Goal: Information Seeking & Learning: Learn about a topic

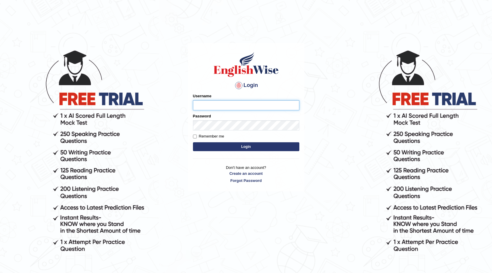
click at [216, 106] on input "Username" at bounding box center [246, 105] width 106 height 10
type input "Gurmeet01"
click at [226, 144] on button "Login" at bounding box center [246, 146] width 106 height 9
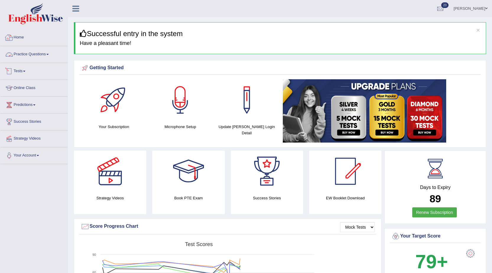
click at [41, 55] on link "Practice Questions" at bounding box center [33, 53] width 67 height 15
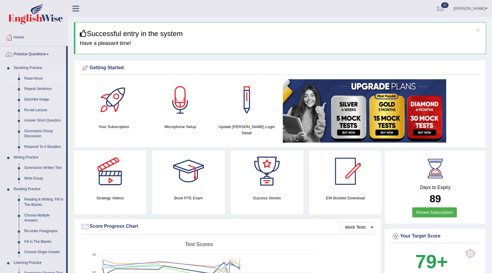
click at [40, 80] on link "Read Aloud" at bounding box center [44, 78] width 45 height 11
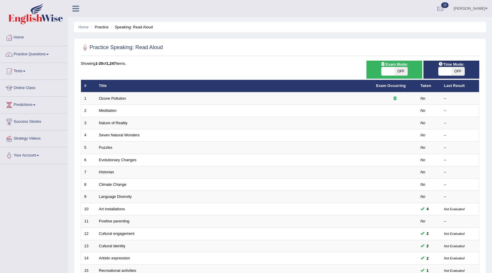
click at [403, 71] on span "OFF" at bounding box center [401, 71] width 13 height 8
checkbox input "true"
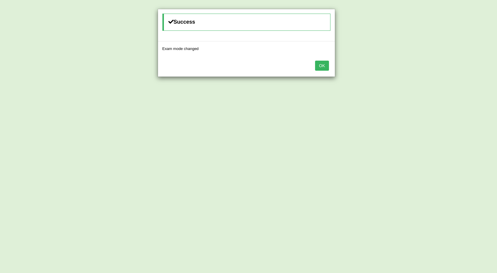
click at [327, 62] on button "OK" at bounding box center [322, 66] width 14 height 10
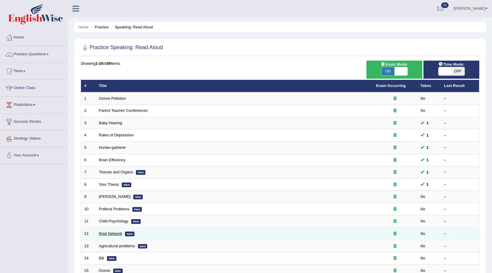
click at [116, 234] on link "Root Network" at bounding box center [110, 233] width 23 height 4
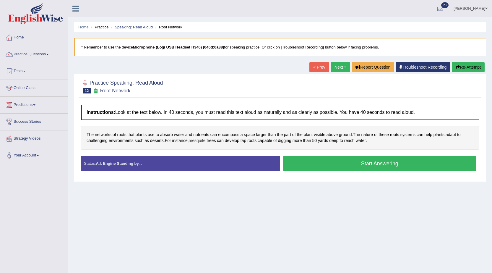
click at [199, 138] on span "mesquite" at bounding box center [197, 140] width 17 height 6
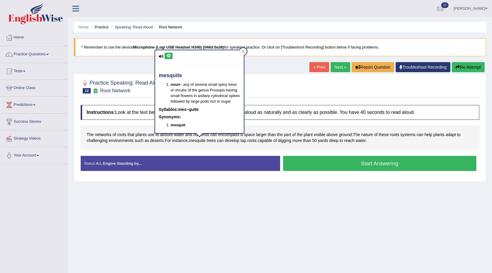
click at [167, 55] on icon at bounding box center [168, 56] width 4 height 4
click at [243, 51] on icon at bounding box center [243, 51] width 3 height 3
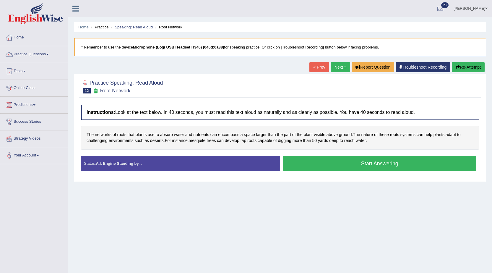
click at [344, 169] on button "Start Answering" at bounding box center [380, 163] width 194 height 15
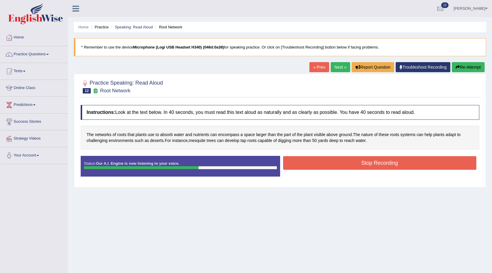
click at [344, 169] on button "Stop Recording" at bounding box center [380, 163] width 194 height 14
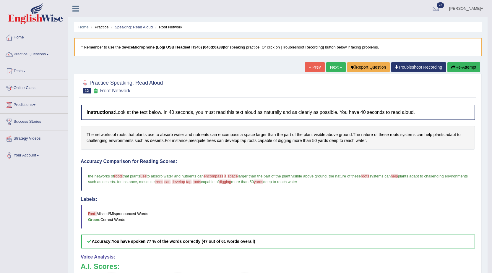
click at [338, 66] on link "Next »" at bounding box center [336, 67] width 20 height 10
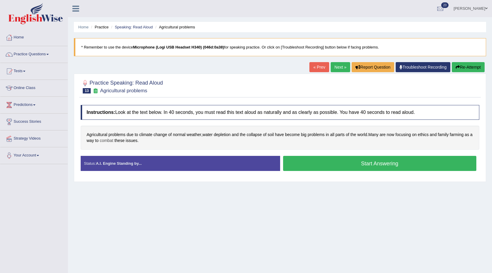
click at [107, 140] on span "combat" at bounding box center [107, 140] width 14 height 6
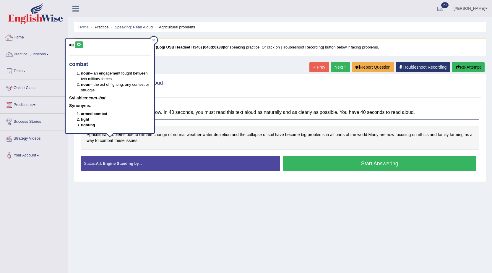
click at [77, 44] on icon at bounding box center [79, 45] width 4 height 4
click at [152, 38] on div at bounding box center [153, 40] width 7 height 7
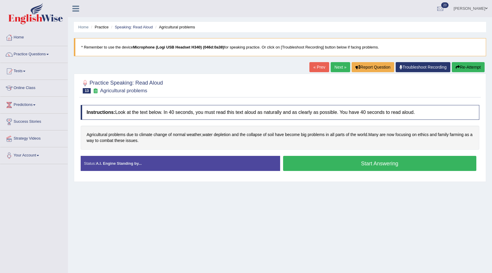
click at [355, 169] on button "Start Answering" at bounding box center [380, 163] width 194 height 15
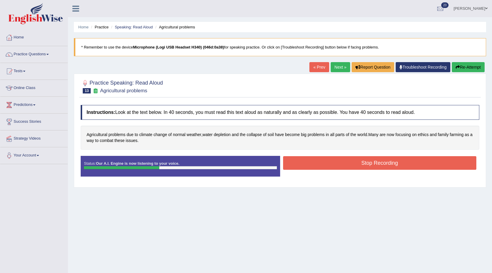
click at [355, 169] on button "Stop Recording" at bounding box center [380, 163] width 194 height 14
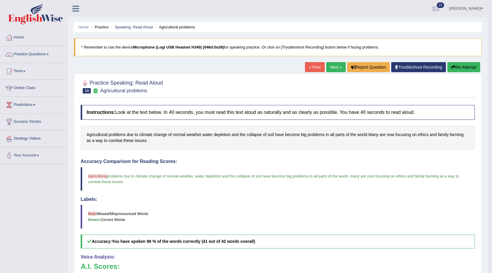
click at [333, 64] on link "Next »" at bounding box center [336, 67] width 20 height 10
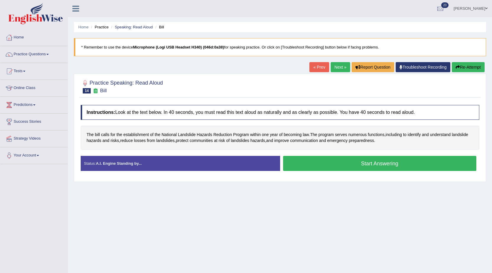
click at [304, 169] on button "Start Answering" at bounding box center [380, 163] width 194 height 15
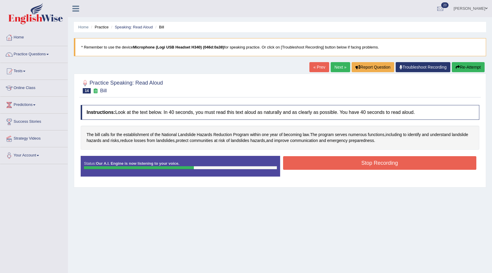
click at [304, 169] on button "Stop Recording" at bounding box center [380, 163] width 194 height 14
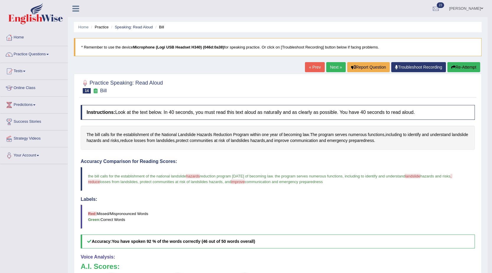
click at [329, 64] on link "Next »" at bounding box center [336, 67] width 20 height 10
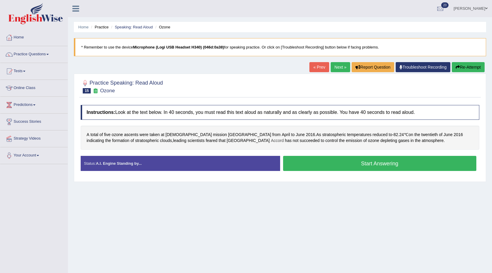
click at [271, 142] on span "Accord" at bounding box center [277, 140] width 13 height 6
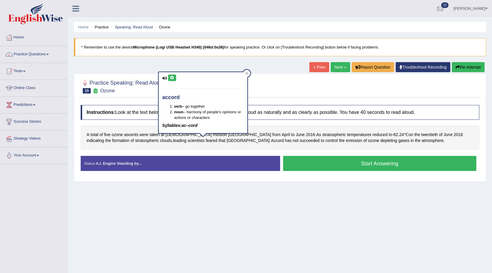
click at [174, 76] on icon at bounding box center [172, 78] width 4 height 4
click at [247, 73] on icon at bounding box center [246, 73] width 3 height 3
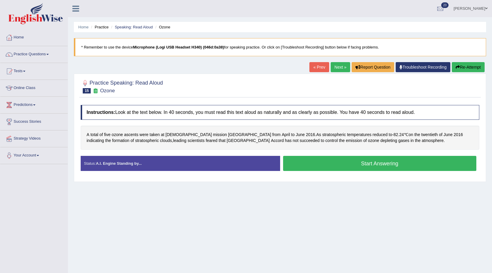
click at [312, 162] on button "Start Answering" at bounding box center [380, 163] width 194 height 15
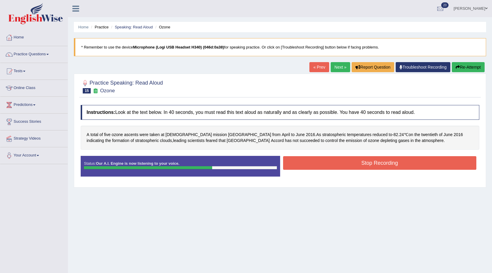
click at [312, 162] on button "Stop Recording" at bounding box center [380, 163] width 194 height 14
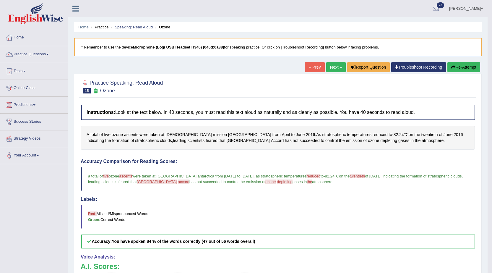
click at [46, 58] on link "Practice Questions" at bounding box center [33, 53] width 67 height 15
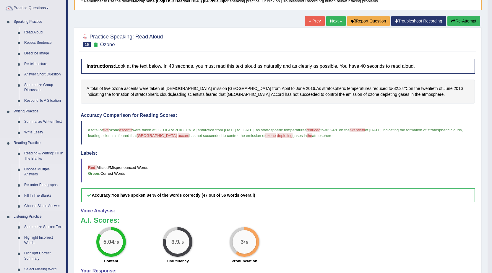
scroll to position [59, 0]
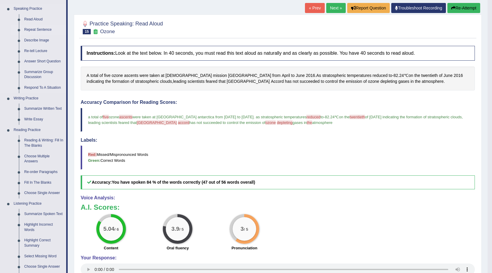
click at [51, 27] on link "Repeat Sentence" at bounding box center [44, 30] width 45 height 11
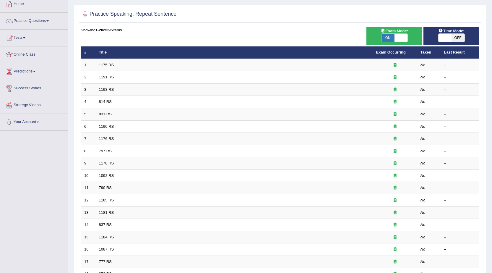
scroll to position [30, 0]
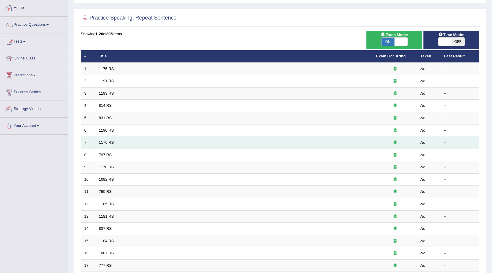
click at [106, 144] on link "1176 RS" at bounding box center [106, 142] width 15 height 4
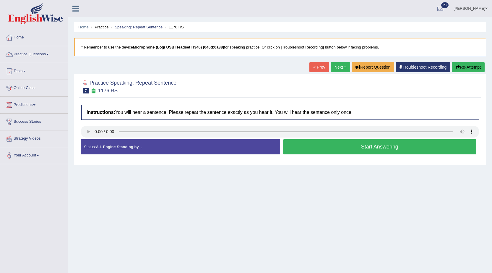
click at [363, 150] on button "Start Answering" at bounding box center [380, 146] width 194 height 15
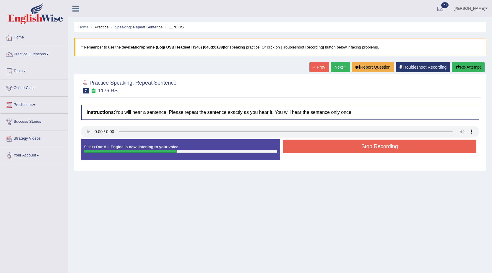
click at [363, 150] on button "Stop Recording" at bounding box center [380, 147] width 194 height 14
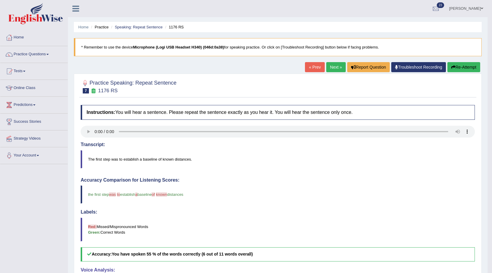
click at [335, 69] on link "Next »" at bounding box center [336, 67] width 20 height 10
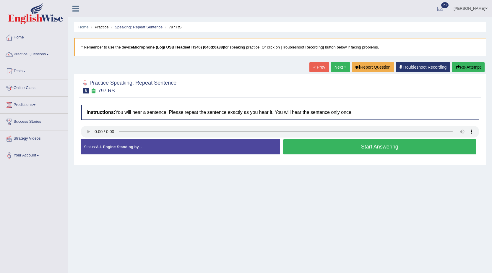
click at [306, 152] on button "Start Answering" at bounding box center [380, 146] width 194 height 15
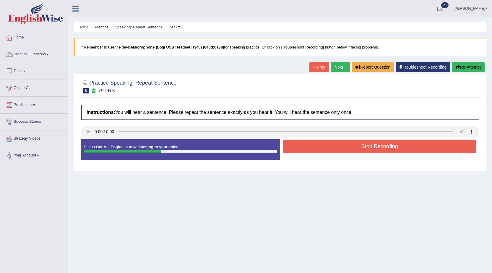
click at [306, 152] on button "Stop Recording" at bounding box center [380, 147] width 194 height 14
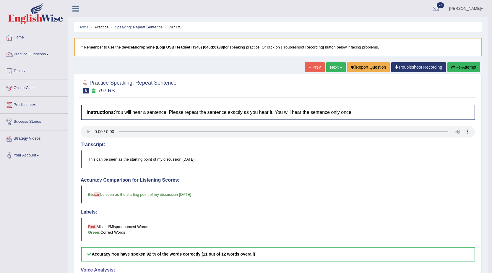
click at [333, 65] on link "Next »" at bounding box center [336, 67] width 20 height 10
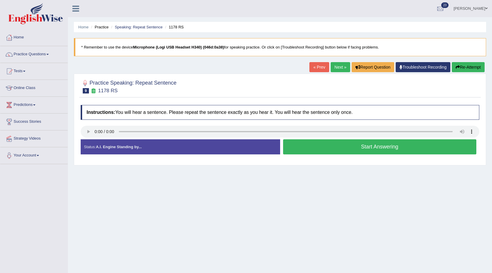
click at [359, 148] on button "Start Answering" at bounding box center [380, 146] width 194 height 15
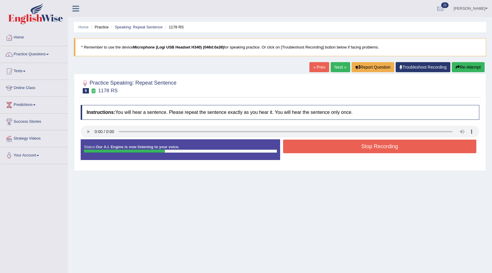
click at [356, 149] on button "Stop Recording" at bounding box center [380, 147] width 194 height 14
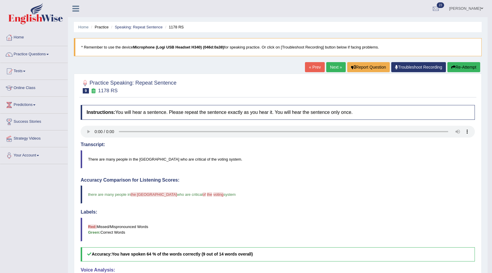
click at [332, 63] on link "Next »" at bounding box center [336, 67] width 20 height 10
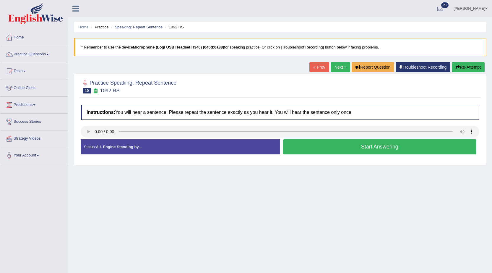
click at [363, 149] on button "Start Answering" at bounding box center [380, 146] width 194 height 15
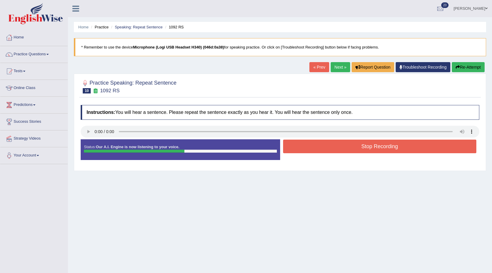
click at [363, 149] on button "Stop Recording" at bounding box center [380, 147] width 194 height 14
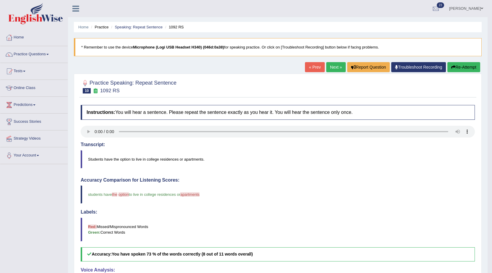
click at [333, 64] on link "Next »" at bounding box center [336, 67] width 20 height 10
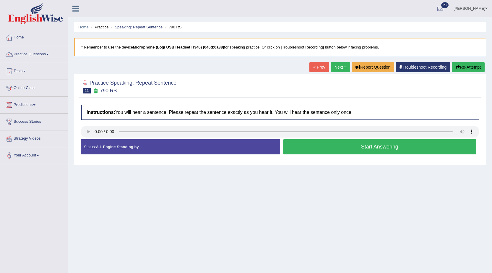
click at [379, 142] on button "Start Answering" at bounding box center [380, 146] width 194 height 15
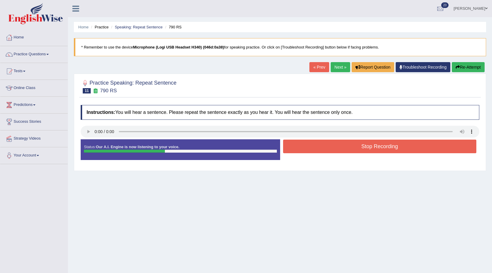
click at [379, 142] on button "Stop Recording" at bounding box center [380, 147] width 194 height 14
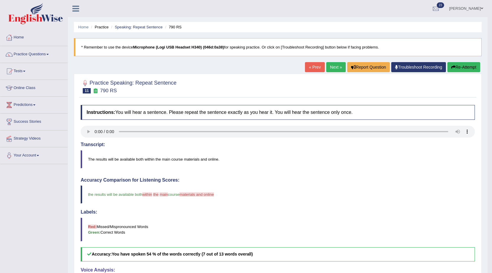
click at [330, 67] on link "Next »" at bounding box center [336, 67] width 20 height 10
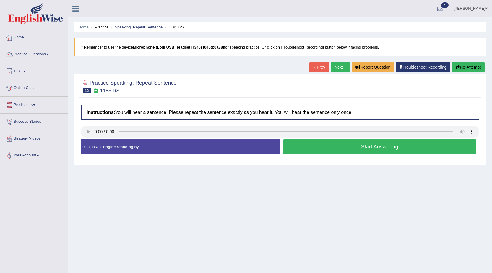
click at [418, 145] on button "Start Answering" at bounding box center [380, 146] width 194 height 15
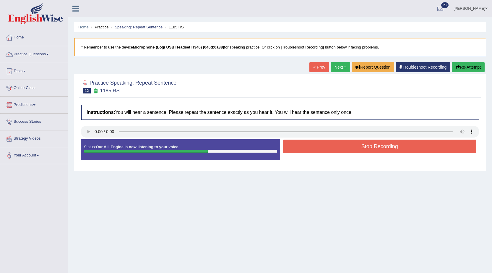
click at [482, 66] on button "Re-Attempt" at bounding box center [468, 67] width 33 height 10
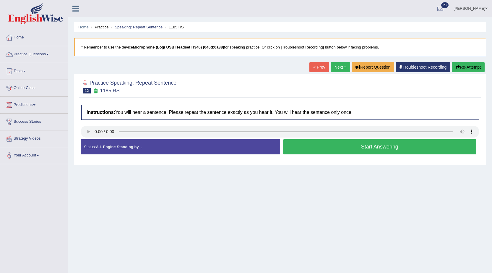
click at [315, 149] on button "Start Answering" at bounding box center [380, 146] width 194 height 15
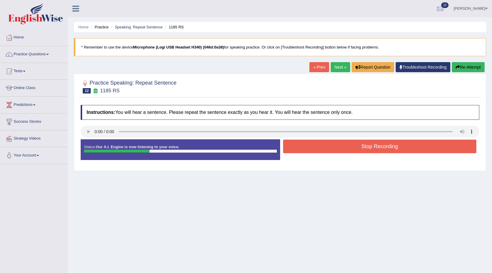
click at [315, 149] on button "Stop Recording" at bounding box center [380, 147] width 194 height 14
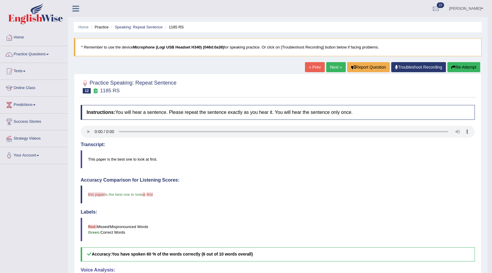
click at [335, 69] on link "Next »" at bounding box center [336, 67] width 20 height 10
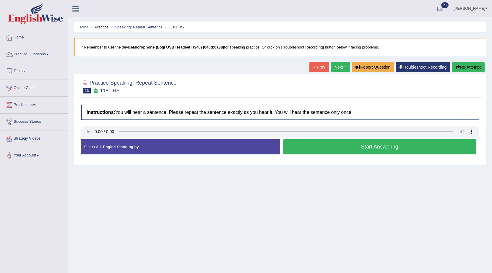
click at [362, 148] on button "Start Answering" at bounding box center [380, 146] width 194 height 15
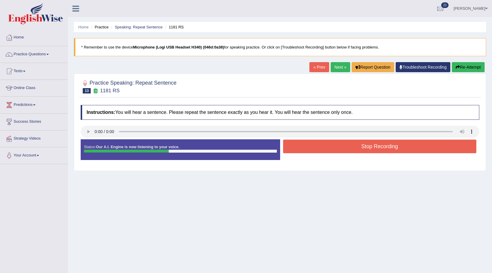
click at [362, 148] on button "Stop Recording" at bounding box center [380, 147] width 194 height 14
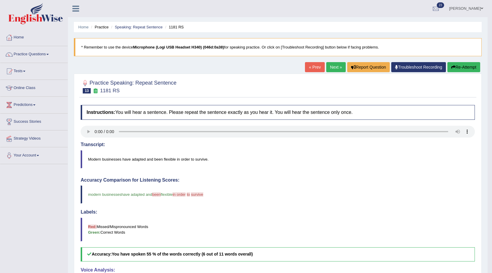
click at [329, 65] on link "Next »" at bounding box center [336, 67] width 20 height 10
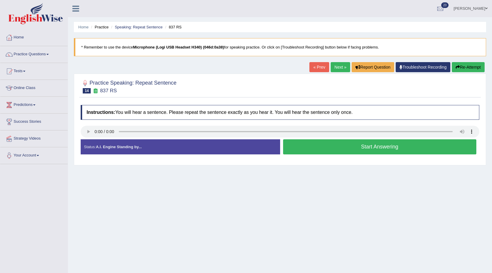
click at [379, 153] on button "Start Answering" at bounding box center [380, 146] width 194 height 15
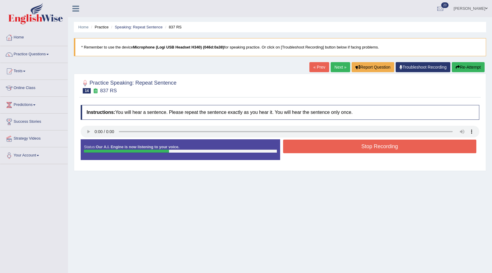
click at [379, 149] on button "Stop Recording" at bounding box center [380, 147] width 194 height 14
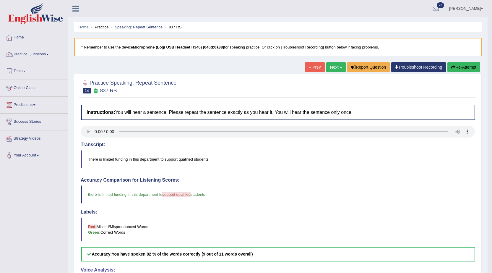
click at [336, 67] on link "Next »" at bounding box center [336, 67] width 20 height 10
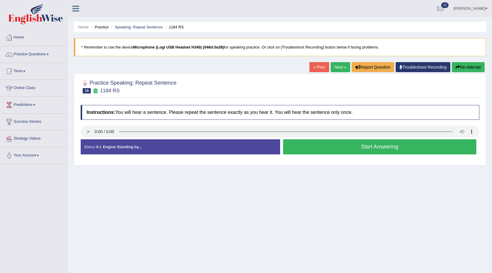
click at [389, 146] on button "Start Answering" at bounding box center [380, 146] width 194 height 15
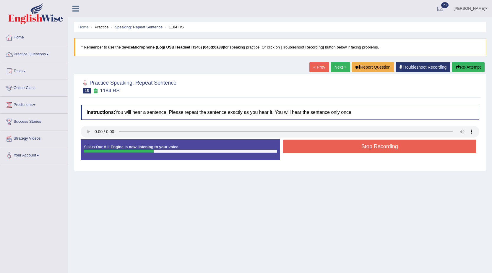
click at [389, 146] on button "Stop Recording" at bounding box center [380, 147] width 194 height 14
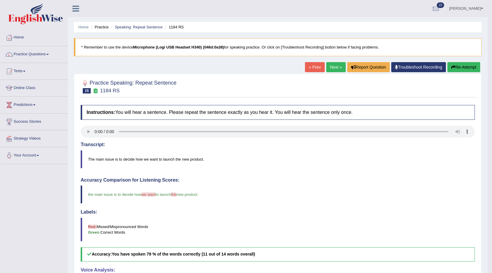
click at [338, 66] on link "Next »" at bounding box center [336, 67] width 20 height 10
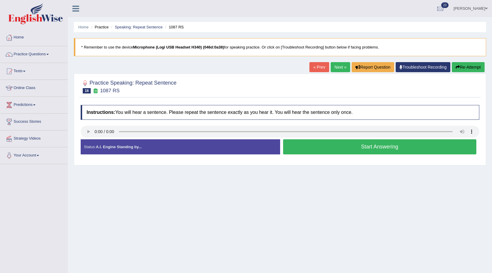
click at [328, 149] on button "Start Answering" at bounding box center [380, 146] width 194 height 15
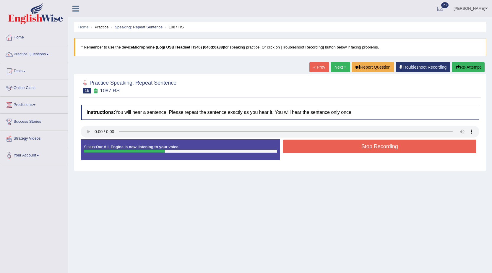
click at [328, 149] on button "Stop Recording" at bounding box center [380, 147] width 194 height 14
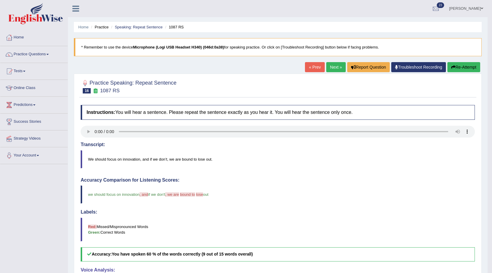
click at [330, 67] on link "Next »" at bounding box center [336, 67] width 20 height 10
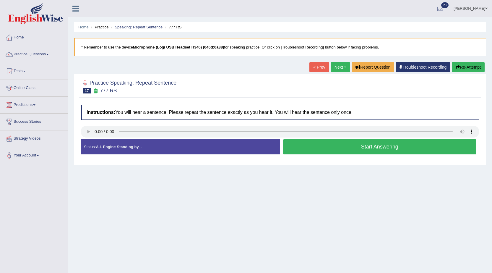
click at [305, 149] on button "Start Answering" at bounding box center [380, 146] width 194 height 15
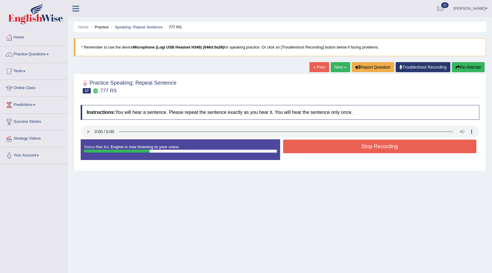
click at [305, 149] on button "Stop Recording" at bounding box center [380, 147] width 194 height 14
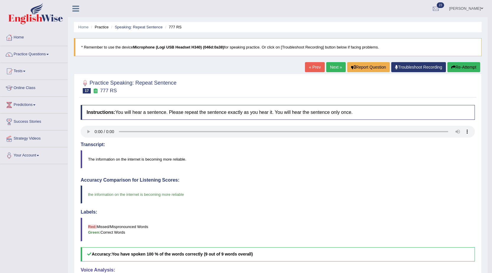
click at [338, 72] on link "Next »" at bounding box center [336, 67] width 20 height 10
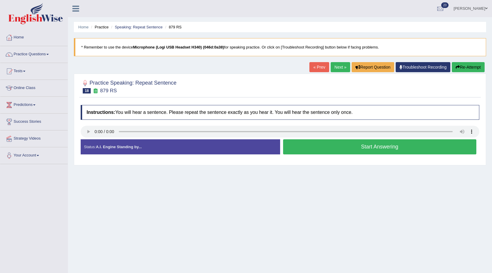
click at [331, 151] on button "Start Answering" at bounding box center [380, 146] width 194 height 15
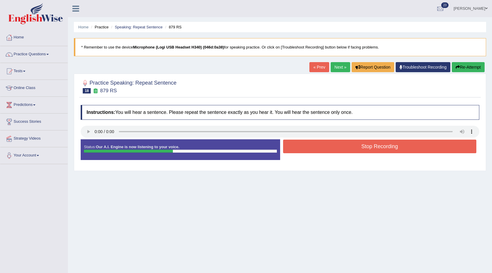
click at [331, 151] on button "Stop Recording" at bounding box center [380, 147] width 194 height 14
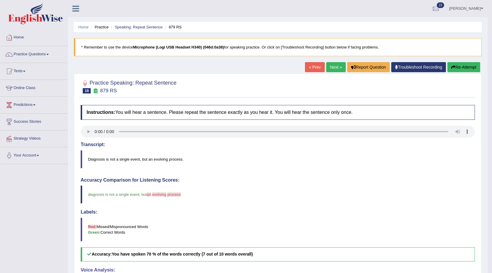
click at [338, 70] on link "Next »" at bounding box center [336, 67] width 20 height 10
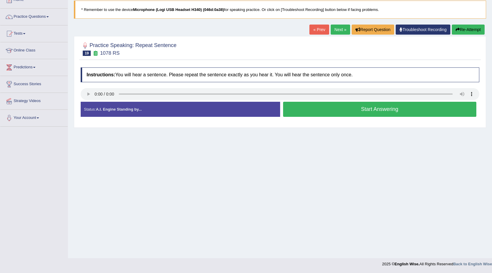
click at [346, 118] on div "Start Answering" at bounding box center [380, 110] width 200 height 17
click at [346, 112] on button "Start Answering" at bounding box center [380, 109] width 194 height 15
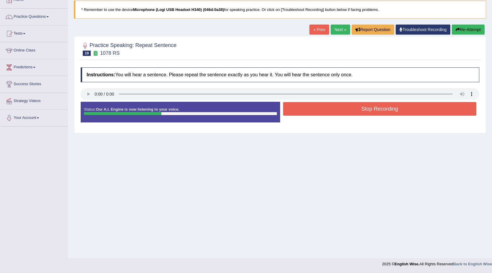
click at [343, 113] on button "Stop Recording" at bounding box center [380, 109] width 194 height 14
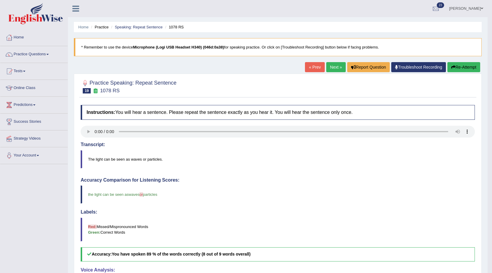
click at [329, 67] on link "Next »" at bounding box center [336, 67] width 20 height 10
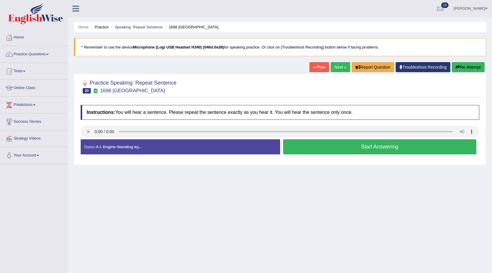
click at [383, 146] on button "Start Answering" at bounding box center [380, 146] width 194 height 15
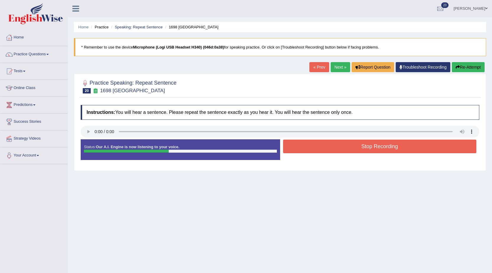
click at [383, 146] on button "Stop Recording" at bounding box center [380, 147] width 194 height 14
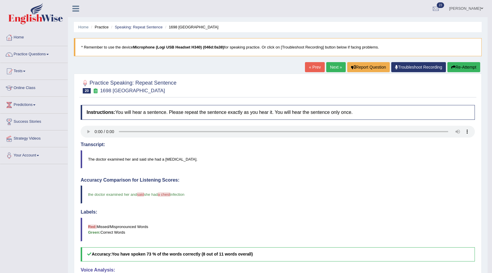
click at [329, 62] on link "Next »" at bounding box center [336, 67] width 20 height 10
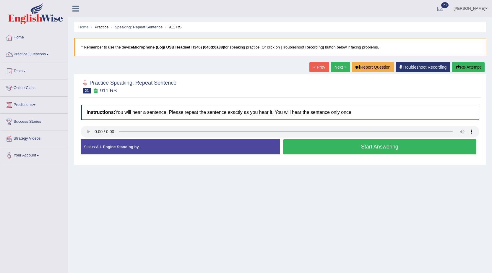
click at [376, 146] on button "Start Answering" at bounding box center [380, 146] width 194 height 15
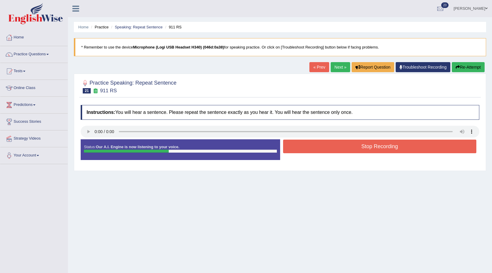
click at [376, 146] on button "Stop Recording" at bounding box center [380, 147] width 194 height 14
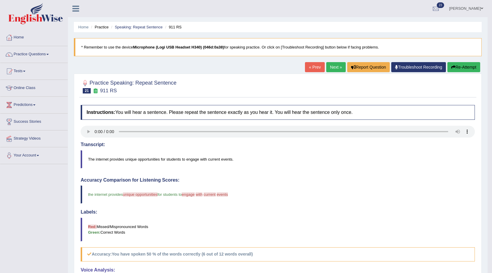
click at [329, 65] on link "Next »" at bounding box center [336, 67] width 20 height 10
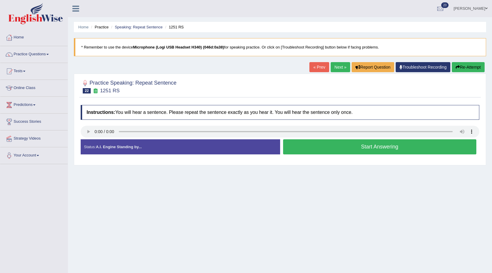
click at [343, 146] on button "Start Answering" at bounding box center [380, 146] width 194 height 15
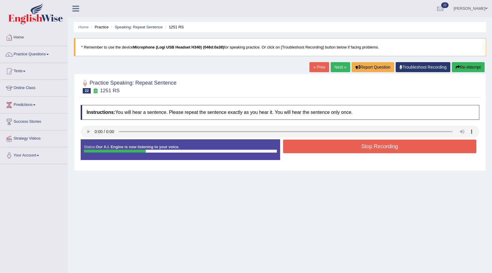
click at [350, 149] on button "Stop Recording" at bounding box center [380, 147] width 194 height 14
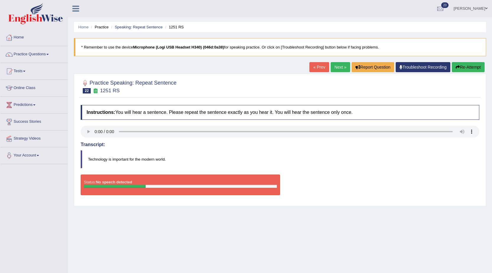
click at [471, 62] on button "Re-Attempt" at bounding box center [468, 67] width 33 height 10
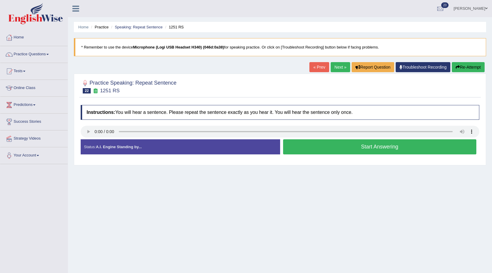
click at [357, 148] on button "Start Answering" at bounding box center [380, 146] width 194 height 15
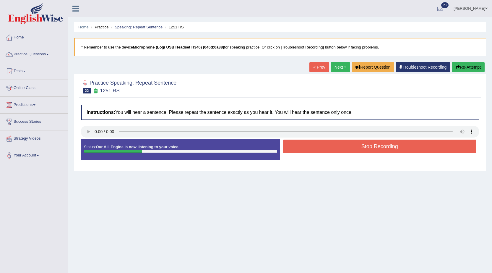
click at [357, 148] on button "Stop Recording" at bounding box center [380, 147] width 194 height 14
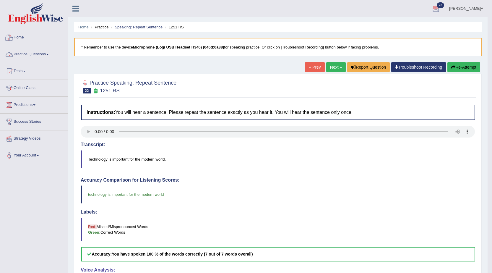
click at [28, 54] on link "Practice Questions" at bounding box center [33, 53] width 67 height 15
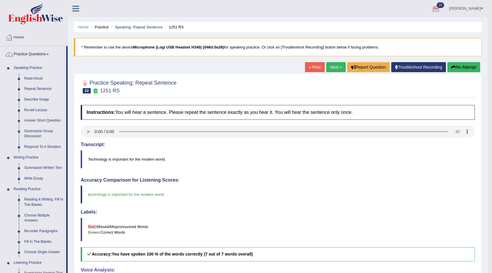
click at [338, 66] on link "Next »" at bounding box center [336, 67] width 20 height 10
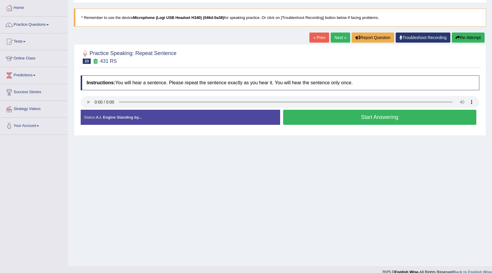
scroll to position [30, 0]
click at [320, 120] on button "Start Answering" at bounding box center [380, 117] width 194 height 15
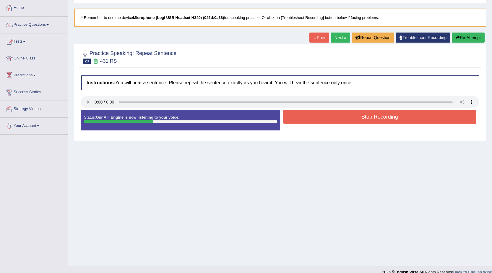
click at [320, 120] on button "Stop Recording" at bounding box center [380, 117] width 194 height 14
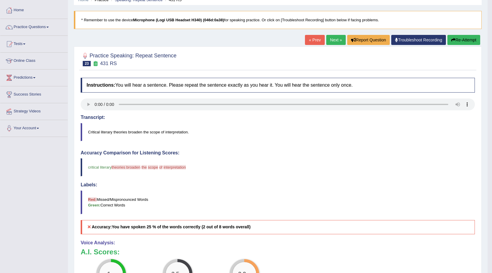
scroll to position [0, 0]
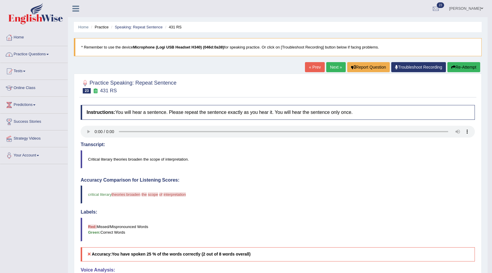
click at [26, 59] on link "Practice Questions" at bounding box center [33, 53] width 67 height 15
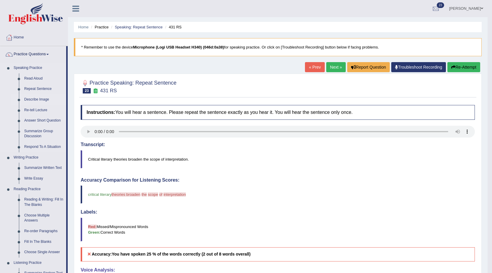
click at [38, 101] on link "Describe Image" at bounding box center [44, 99] width 45 height 11
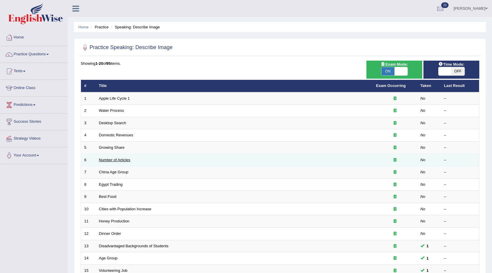
click at [124, 160] on link "Number of Articles" at bounding box center [114, 160] width 31 height 4
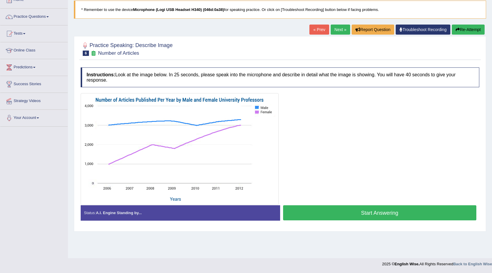
click at [299, 217] on button "Start Answering" at bounding box center [380, 212] width 194 height 15
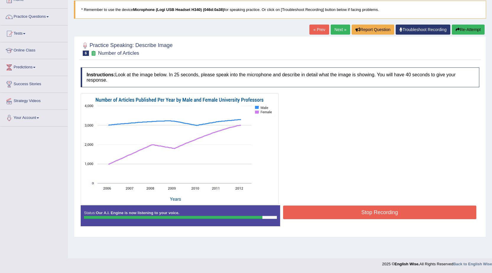
click at [309, 212] on button "Stop Recording" at bounding box center [380, 212] width 194 height 14
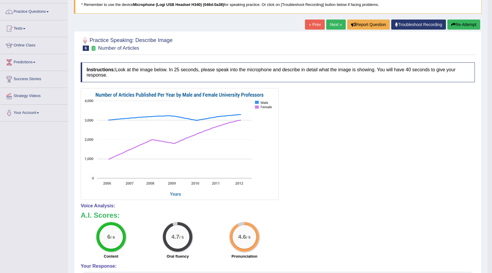
scroll to position [30, 0]
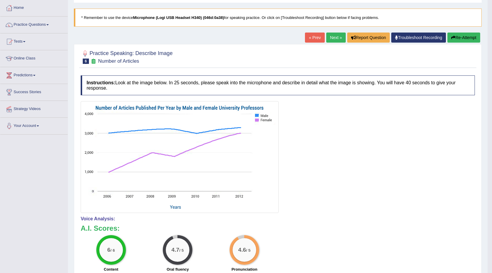
click at [331, 38] on link "Next »" at bounding box center [336, 38] width 20 height 10
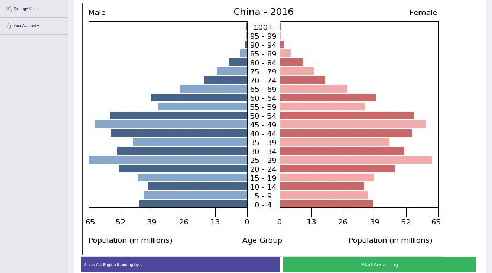
scroll to position [159, 0]
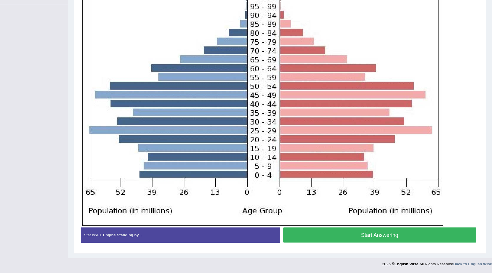
click at [301, 235] on button "Start Answering" at bounding box center [380, 234] width 194 height 15
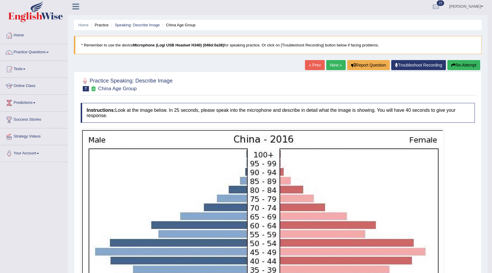
scroll to position [0, 0]
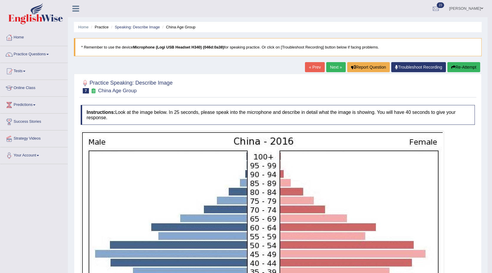
click at [336, 66] on link "Next »" at bounding box center [336, 67] width 20 height 10
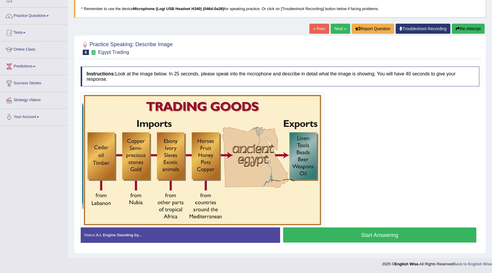
click at [341, 28] on link "Next »" at bounding box center [341, 29] width 20 height 10
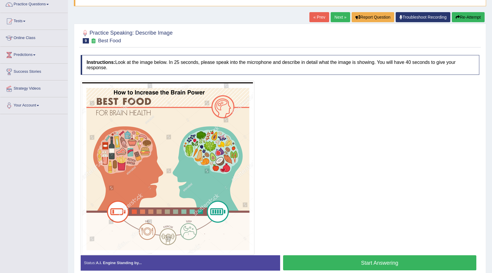
scroll to position [48, 0]
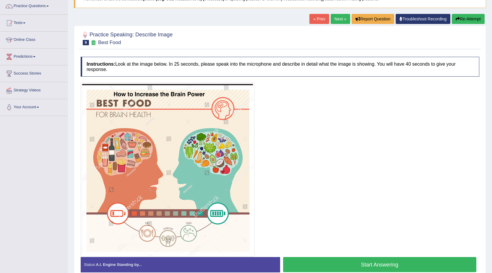
click at [307, 257] on button "Start Answering" at bounding box center [380, 264] width 194 height 15
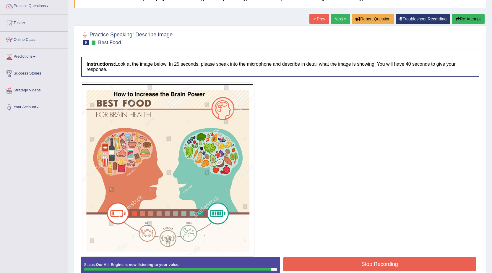
click at [328, 260] on button "Stop Recording" at bounding box center [380, 264] width 194 height 14
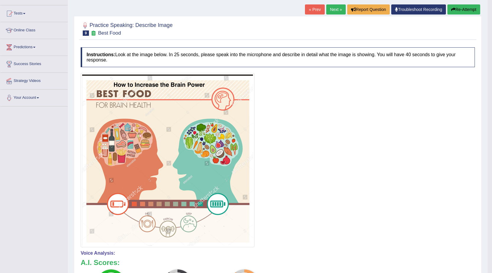
scroll to position [0, 0]
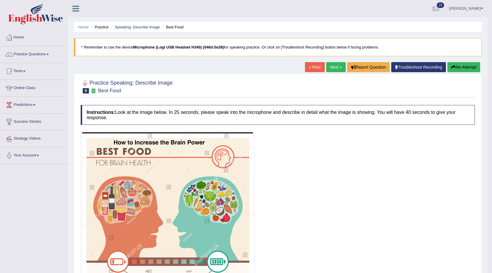
click at [327, 69] on link "Next »" at bounding box center [336, 67] width 20 height 10
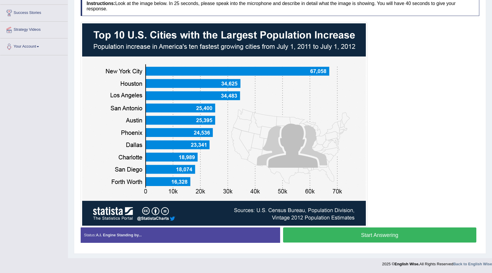
click at [326, 238] on button "Start Answering" at bounding box center [380, 234] width 194 height 15
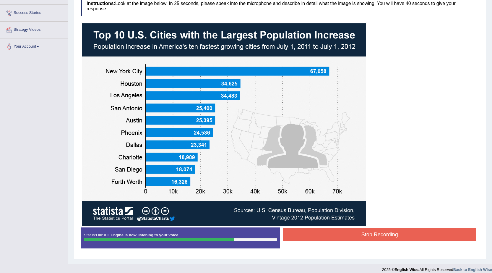
click at [355, 234] on button "Stop Recording" at bounding box center [380, 235] width 194 height 14
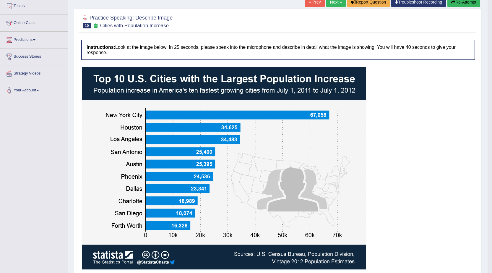
scroll to position [56, 0]
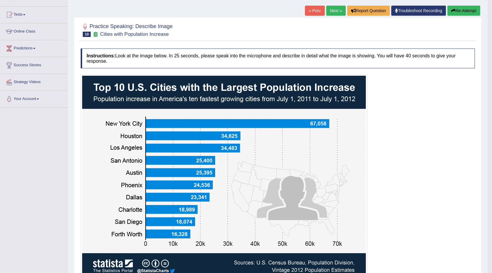
click at [333, 12] on link "Next »" at bounding box center [336, 11] width 20 height 10
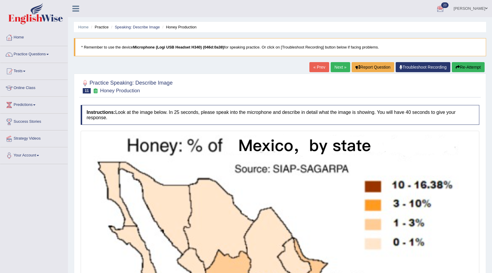
drag, startPoint x: 455, startPoint y: 185, endPoint x: 459, endPoint y: 169, distance: 15.8
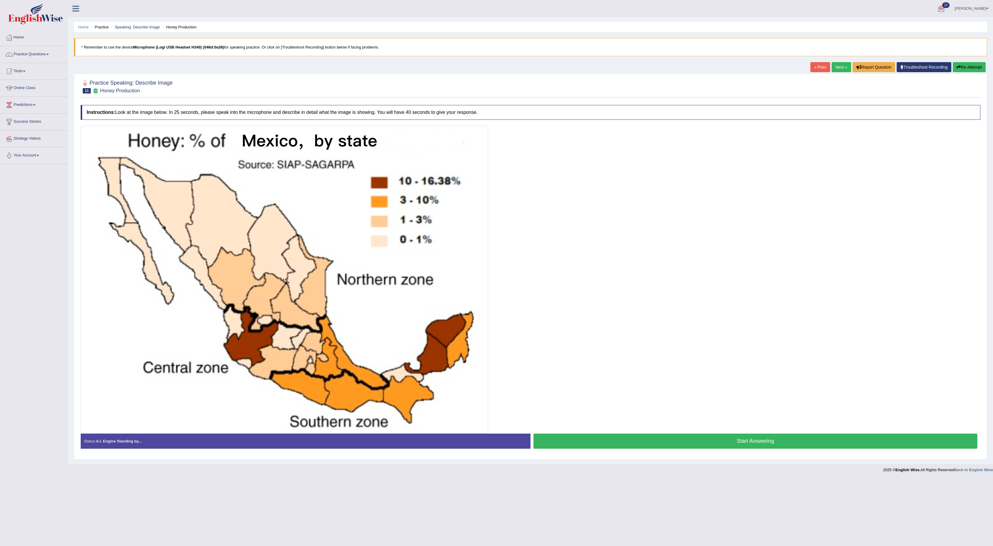
drag, startPoint x: 494, startPoint y: 0, endPoint x: 756, endPoint y: 496, distance: 560.1
click at [492, 273] on body "Toggle navigation Home Practice Questions Speaking Practice Read Aloud Repeat S…" at bounding box center [496, 273] width 993 height 546
click at [492, 273] on button "Start Answering" at bounding box center [756, 440] width 444 height 15
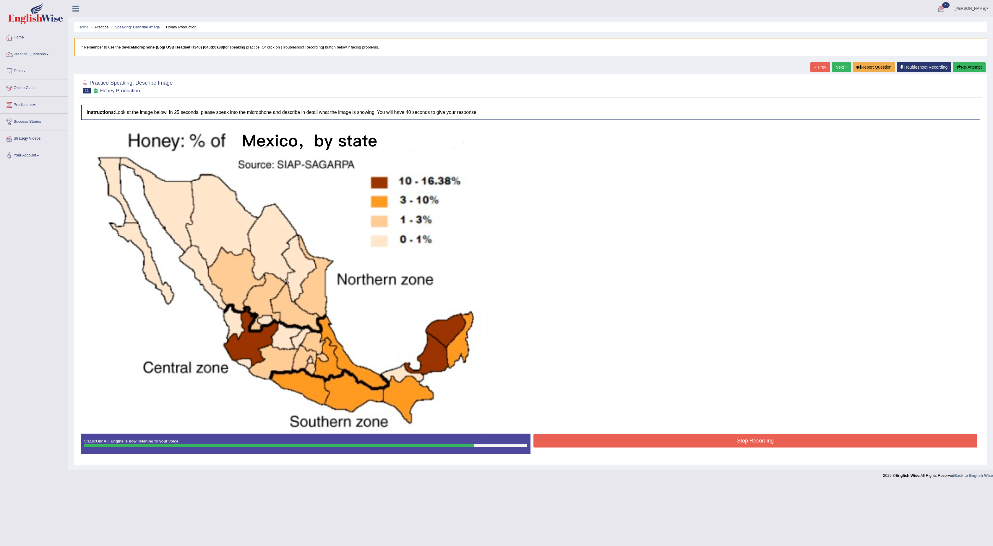
click at [492, 273] on button "Stop Recording" at bounding box center [756, 441] width 444 height 14
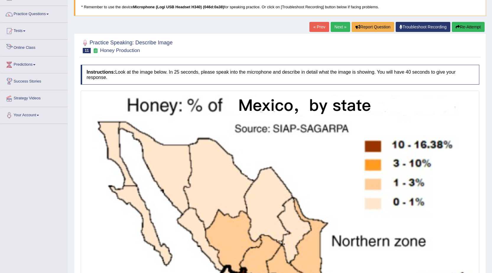
scroll to position [30, 0]
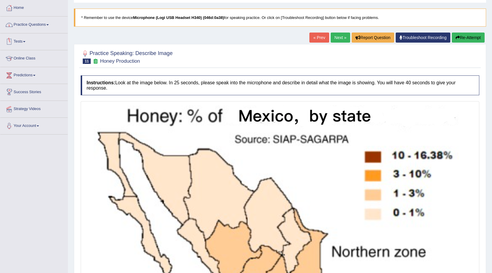
drag, startPoint x: 50, startPoint y: 23, endPoint x: 49, endPoint y: 35, distance: 11.6
click at [50, 24] on link "Practice Questions" at bounding box center [33, 24] width 67 height 15
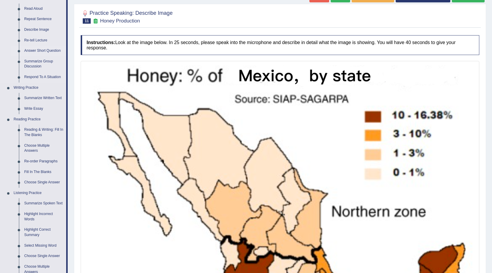
scroll to position [59, 0]
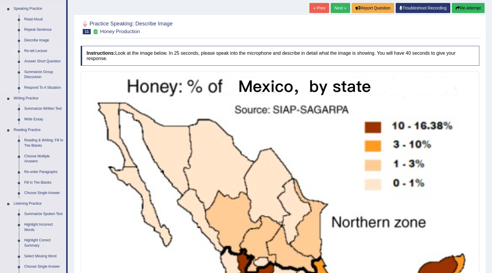
click at [36, 52] on link "Re-tell Lecture" at bounding box center [44, 51] width 45 height 11
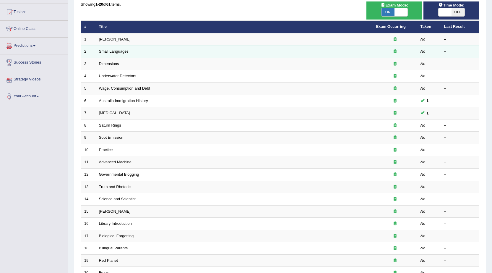
click at [128, 53] on link "Small Languages" at bounding box center [114, 51] width 30 height 4
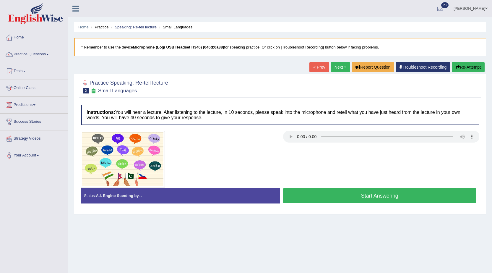
click at [371, 198] on button "Start Answering" at bounding box center [380, 195] width 194 height 15
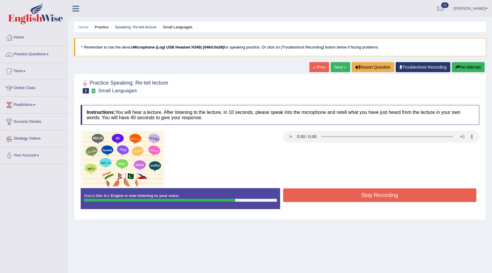
click at [370, 199] on button "Stop Recording" at bounding box center [380, 195] width 194 height 14
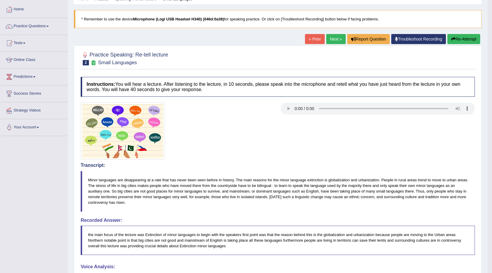
scroll to position [14, 0]
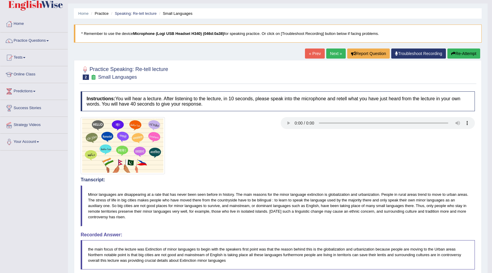
click at [329, 54] on link "Next »" at bounding box center [336, 53] width 20 height 10
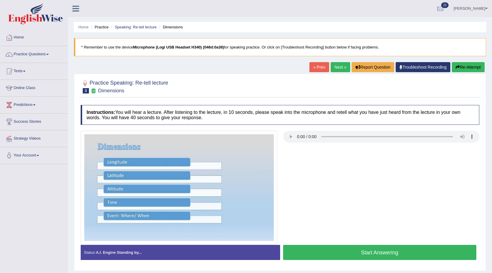
click at [292, 144] on div at bounding box center [381, 137] width 197 height 13
click at [341, 251] on button "Start Answering" at bounding box center [380, 252] width 194 height 15
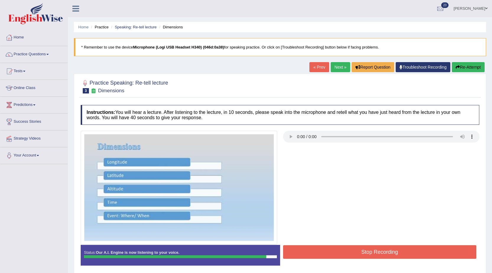
click at [357, 250] on button "Stop Recording" at bounding box center [380, 252] width 194 height 14
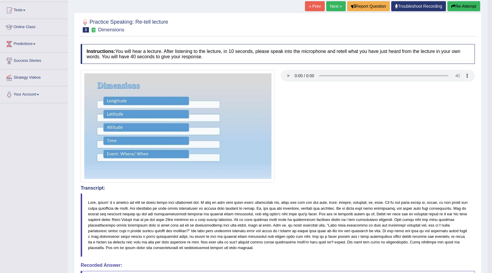
scroll to position [58, 0]
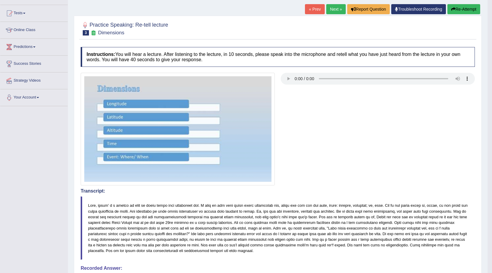
click at [331, 12] on link "Next »" at bounding box center [336, 9] width 20 height 10
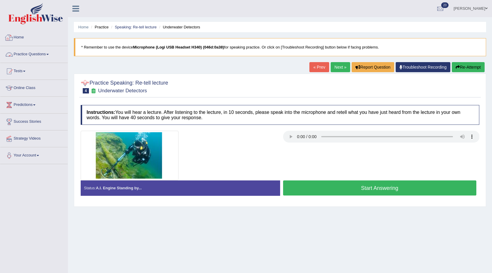
click at [48, 50] on link "Practice Questions" at bounding box center [33, 53] width 67 height 15
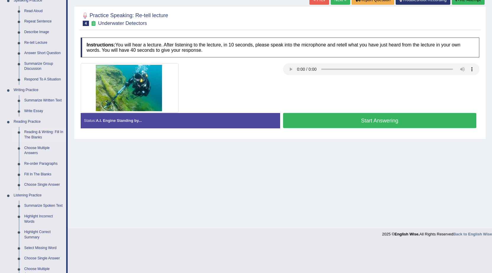
scroll to position [59, 0]
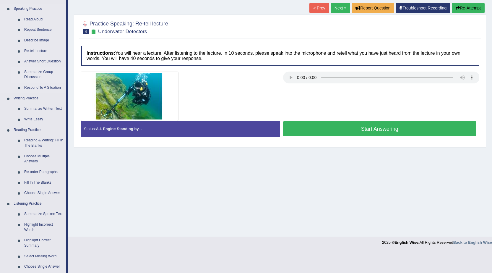
click at [35, 76] on link "Summarize Group Discussion" at bounding box center [44, 75] width 45 height 16
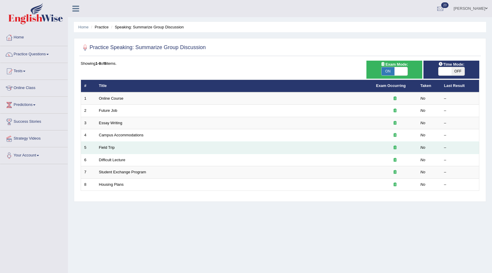
click at [107, 145] on td "Field Trip" at bounding box center [234, 148] width 277 height 12
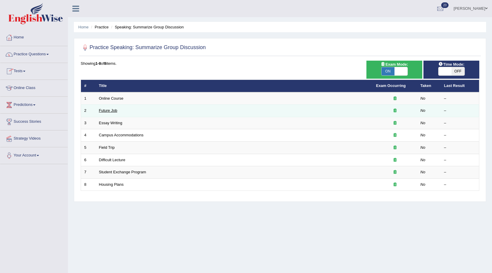
click at [106, 109] on link "Future Job" at bounding box center [108, 110] width 18 height 4
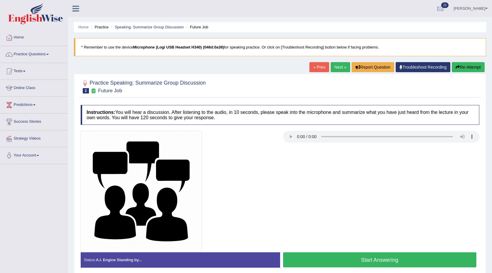
click at [340, 64] on link "Next »" at bounding box center [341, 67] width 20 height 10
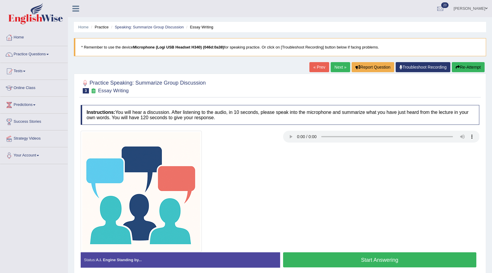
click at [329, 259] on button "Start Answering" at bounding box center [380, 259] width 194 height 15
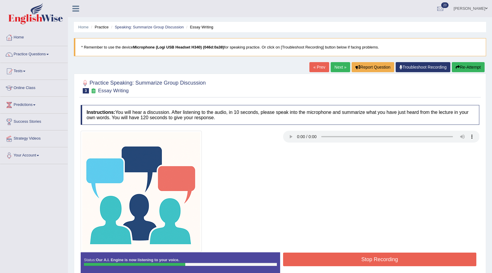
click at [330, 257] on button "Stop Recording" at bounding box center [380, 259] width 194 height 14
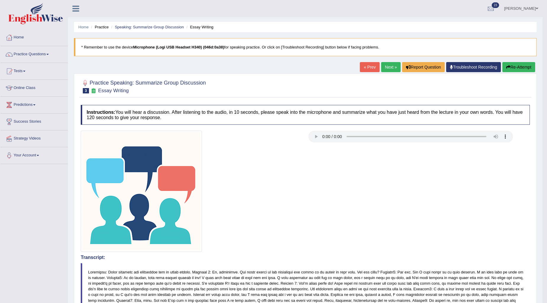
drag, startPoint x: 620, startPoint y: 5, endPoint x: 236, endPoint y: 201, distance: 431.8
click at [236, 201] on div at bounding box center [192, 191] width 228 height 121
click at [383, 64] on link "Next »" at bounding box center [391, 67] width 20 height 10
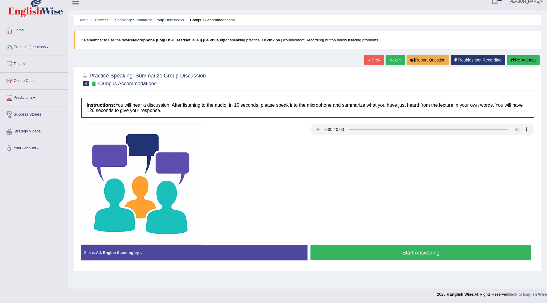
click at [392, 59] on link "Next »" at bounding box center [396, 60] width 20 height 10
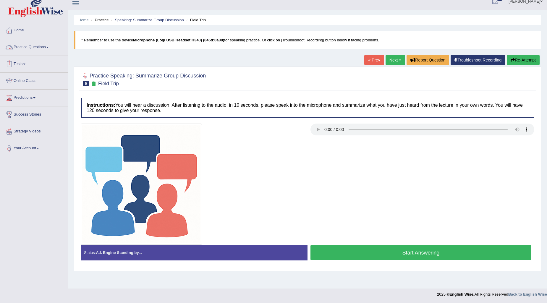
click at [36, 43] on link "Practice Questions" at bounding box center [33, 46] width 67 height 15
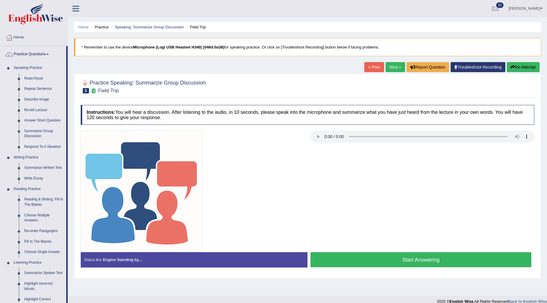
click at [25, 149] on link "Respond To A Situation" at bounding box center [44, 147] width 45 height 11
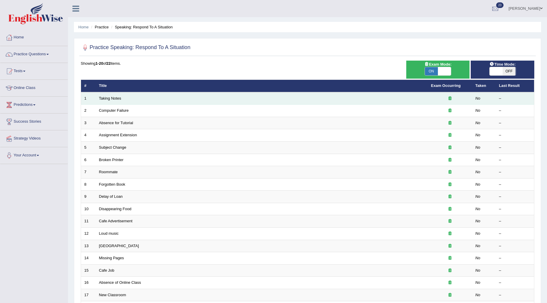
click at [386, 92] on td "Taking Notes" at bounding box center [262, 98] width 332 height 12
click at [99, 97] on link "Taking Notes" at bounding box center [110, 98] width 22 height 4
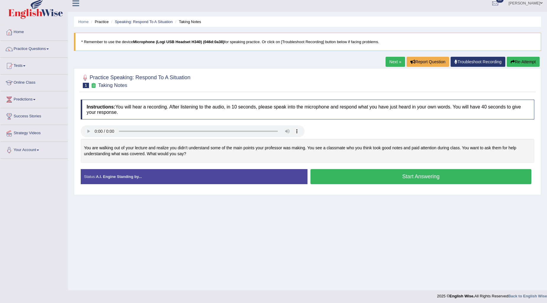
scroll to position [7, 0]
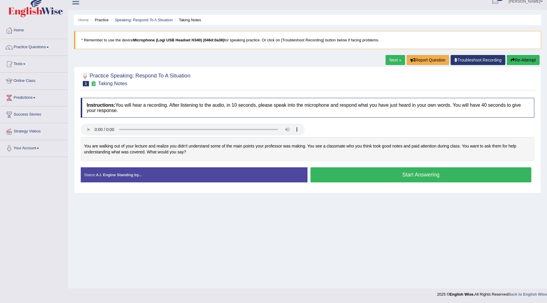
click at [338, 178] on button "Start Answering" at bounding box center [420, 174] width 221 height 15
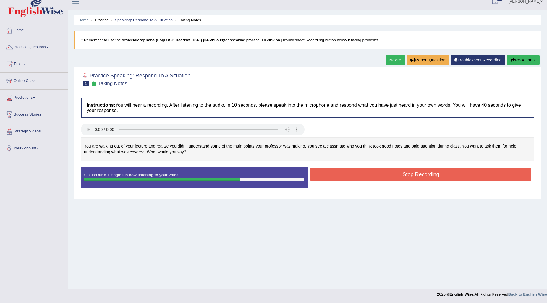
click at [397, 169] on button "Stop Recording" at bounding box center [420, 175] width 221 height 14
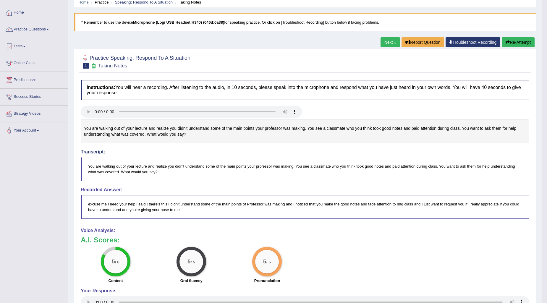
scroll to position [0, 0]
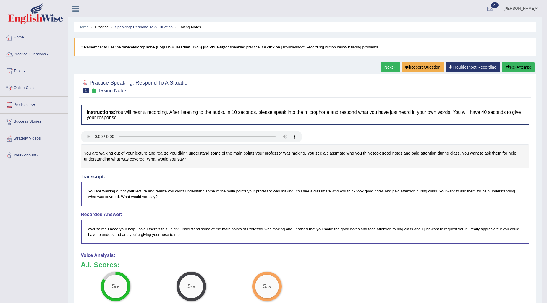
click at [506, 69] on icon "button" at bounding box center [508, 67] width 4 height 4
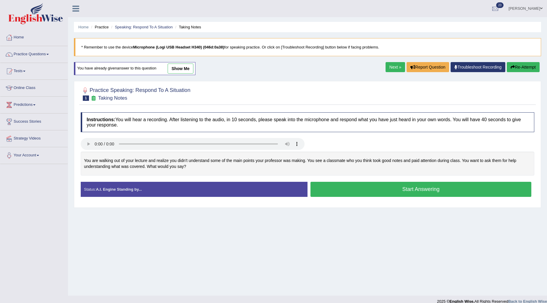
click at [339, 187] on button "Start Answering" at bounding box center [420, 189] width 221 height 15
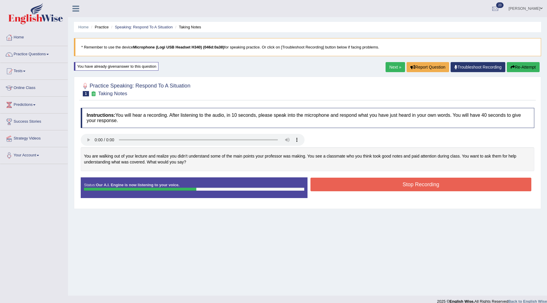
click at [346, 191] on button "Stop Recording" at bounding box center [420, 185] width 221 height 14
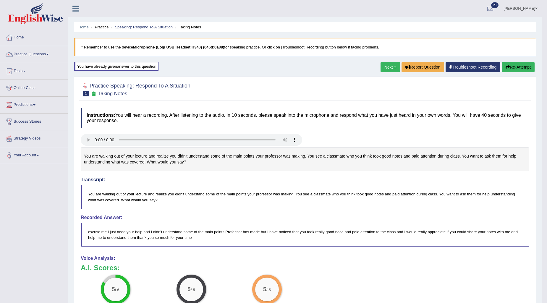
click at [382, 66] on link "Next »" at bounding box center [390, 67] width 20 height 10
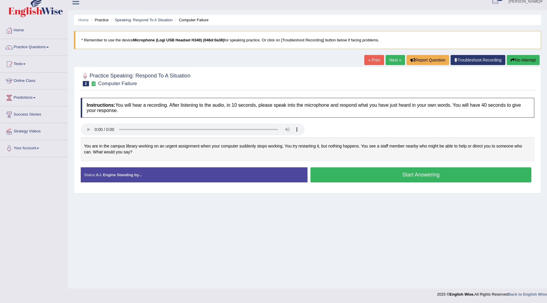
click at [359, 167] on button "Start Answering" at bounding box center [420, 174] width 221 height 15
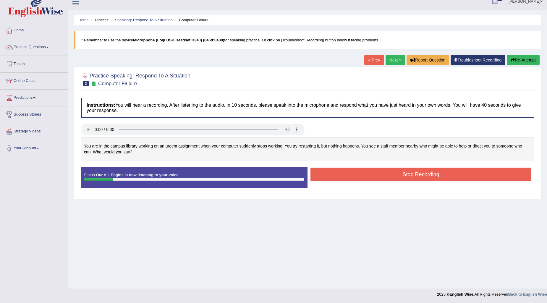
click at [517, 58] on button "Re-Attempt" at bounding box center [523, 60] width 33 height 10
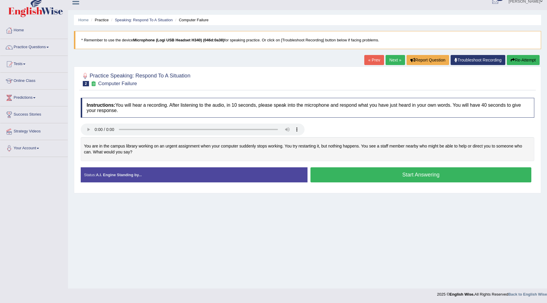
click at [350, 171] on button "Start Answering" at bounding box center [420, 174] width 221 height 15
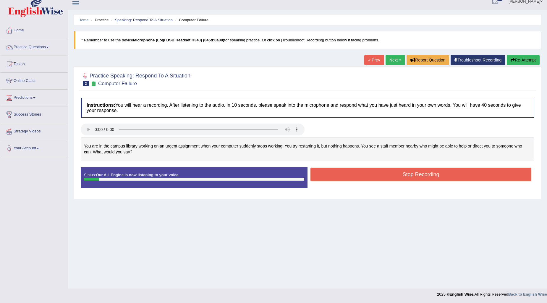
click at [519, 61] on button "Re-Attempt" at bounding box center [523, 60] width 33 height 10
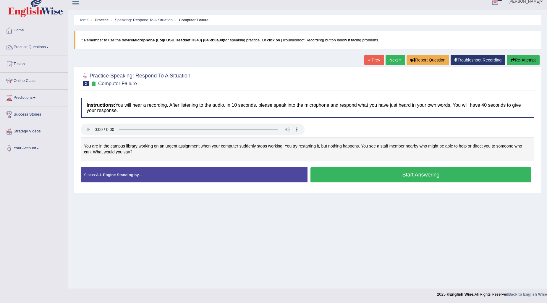
click at [438, 171] on button "Start Answering" at bounding box center [420, 174] width 221 height 15
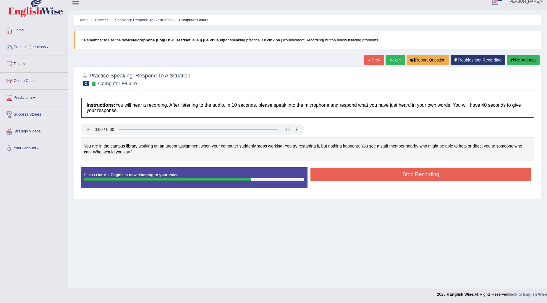
click at [438, 171] on button "Stop Recording" at bounding box center [420, 175] width 221 height 14
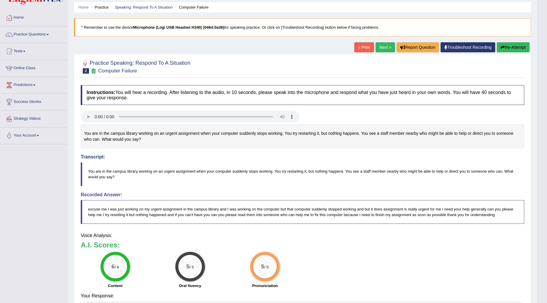
scroll to position [33, 0]
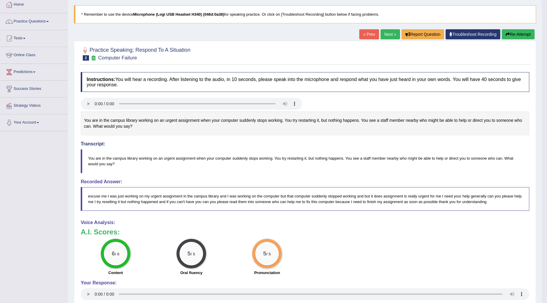
click at [392, 29] on div "Home Practice Speaking: Respond To A Situation Computer Failure * Remember to u…" at bounding box center [305, 170] width 474 height 406
click at [386, 35] on link "Next »" at bounding box center [390, 34] width 20 height 10
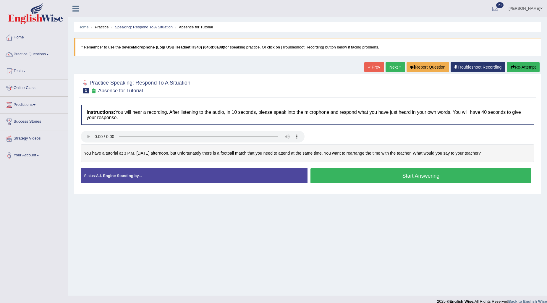
click at [351, 171] on button "Start Answering" at bounding box center [420, 175] width 221 height 15
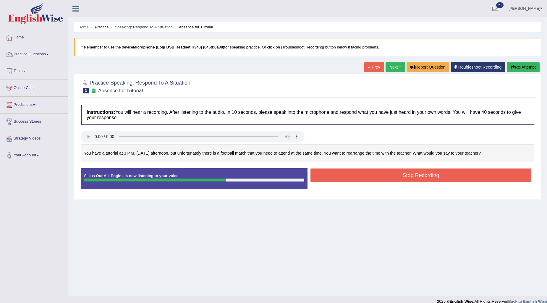
click at [349, 171] on button "Stop Recording" at bounding box center [420, 176] width 221 height 14
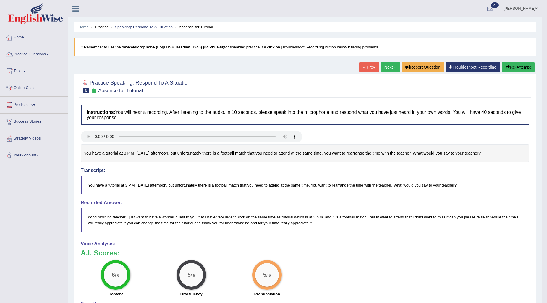
click at [384, 68] on link "Next »" at bounding box center [390, 67] width 20 height 10
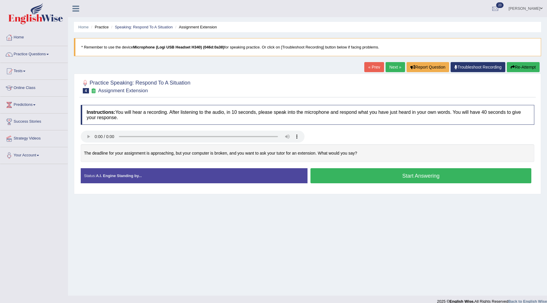
click at [314, 180] on button "Start Answering" at bounding box center [420, 175] width 221 height 15
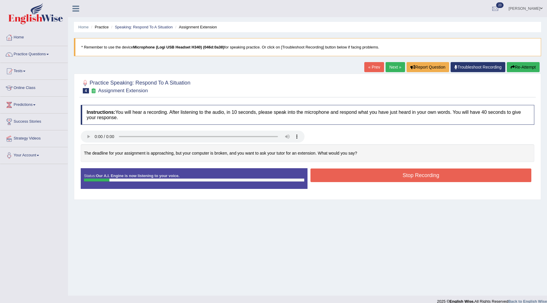
click at [314, 180] on button "Stop Recording" at bounding box center [420, 176] width 221 height 14
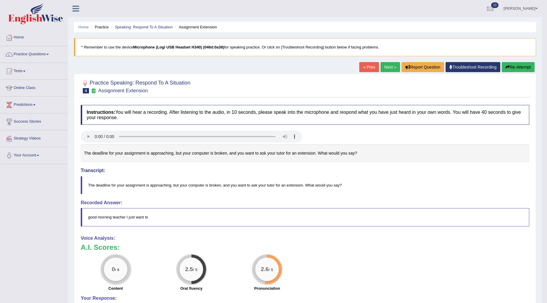
click at [47, 41] on link "Home" at bounding box center [33, 36] width 67 height 15
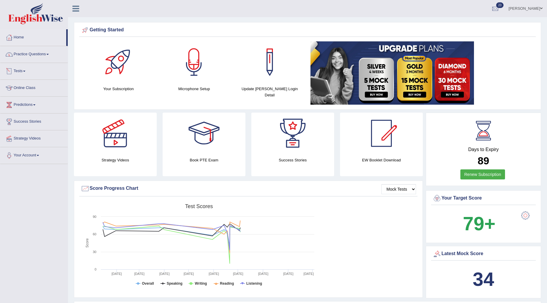
click at [51, 78] on li "Tests Take Practice Sectional Test Take Mock Test History" at bounding box center [33, 71] width 67 height 17
click at [17, 89] on link "Take Practice Sectional Test" at bounding box center [38, 85] width 55 height 11
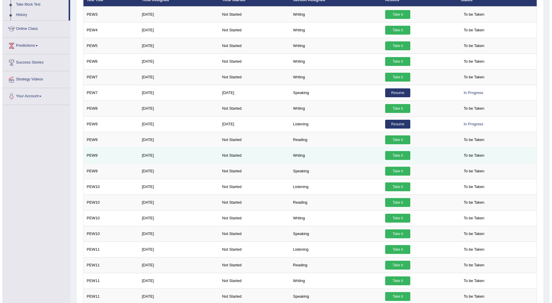
scroll to position [90, 0]
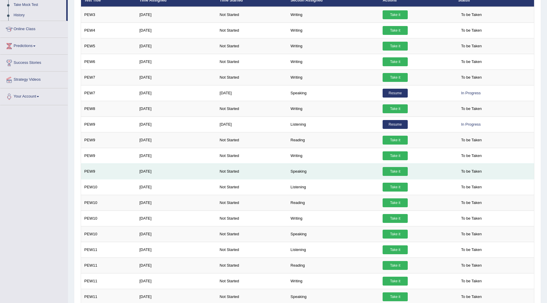
click at [398, 168] on link "Take it" at bounding box center [395, 171] width 25 height 9
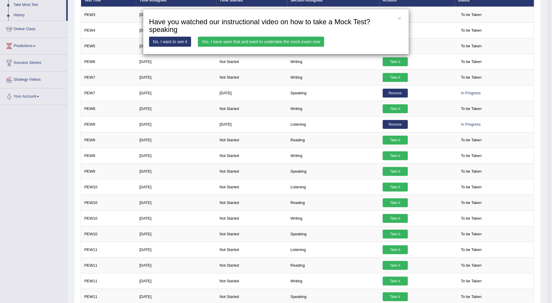
click at [259, 46] on link "Yes, I have seen that and want to undertake the mock exam now" at bounding box center [261, 42] width 126 height 10
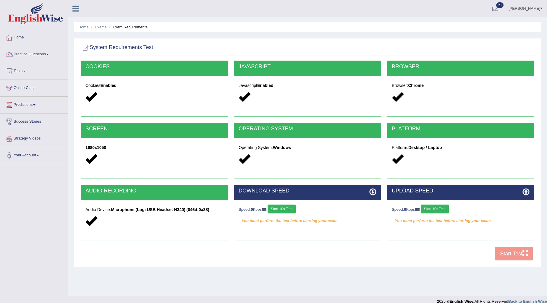
click at [282, 211] on button "Start 10s Test" at bounding box center [282, 209] width 28 height 9
click at [288, 206] on button "Start 10s Test" at bounding box center [288, 209] width 28 height 9
click at [433, 211] on button "Start 10s Test" at bounding box center [435, 209] width 28 height 9
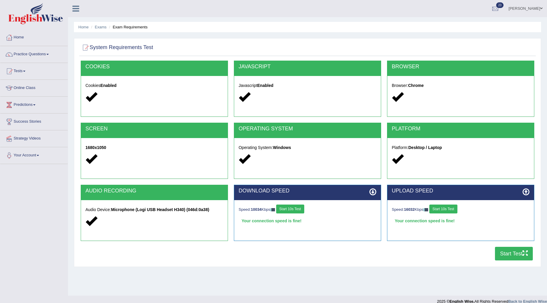
click at [503, 258] on button "Start Test" at bounding box center [514, 254] width 38 height 14
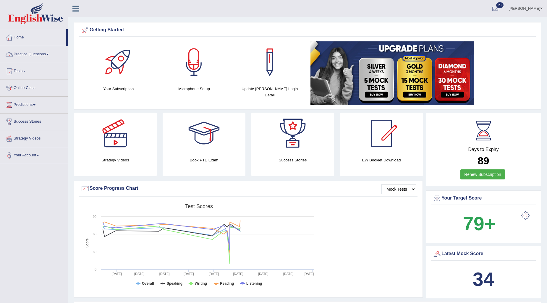
click at [47, 59] on link "Practice Questions" at bounding box center [33, 53] width 67 height 15
